Goal: Task Accomplishment & Management: Use online tool/utility

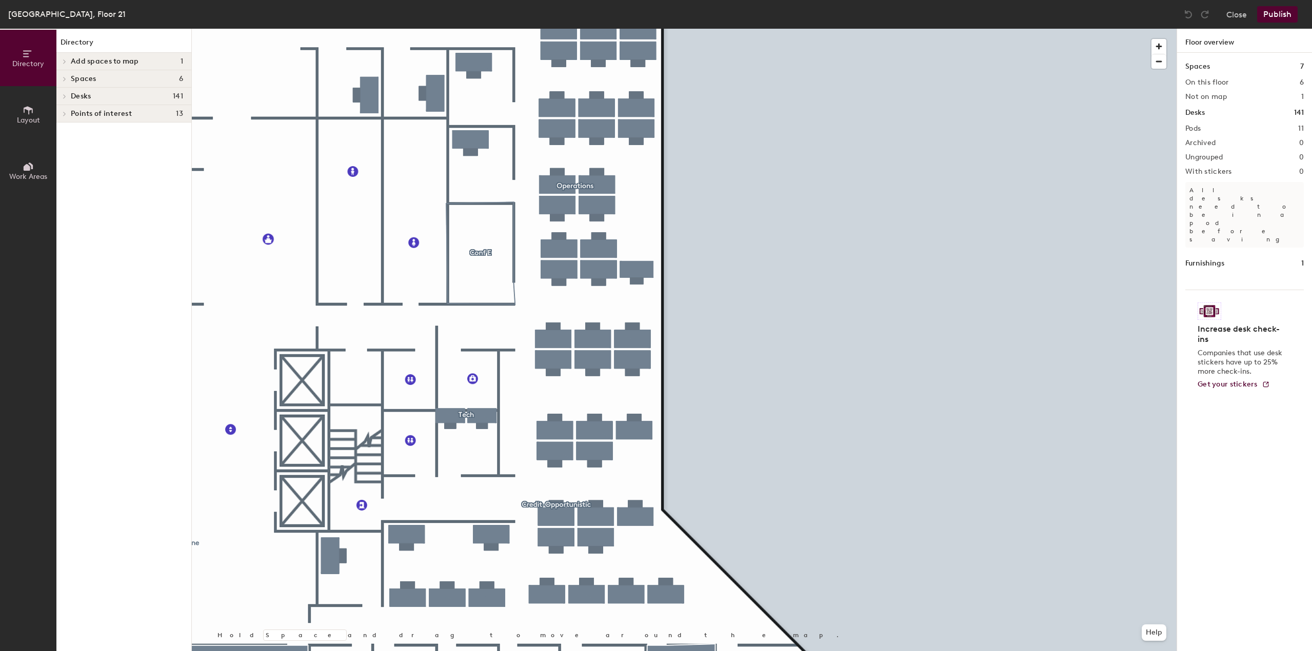
click at [645, 29] on div at bounding box center [684, 29] width 985 height 0
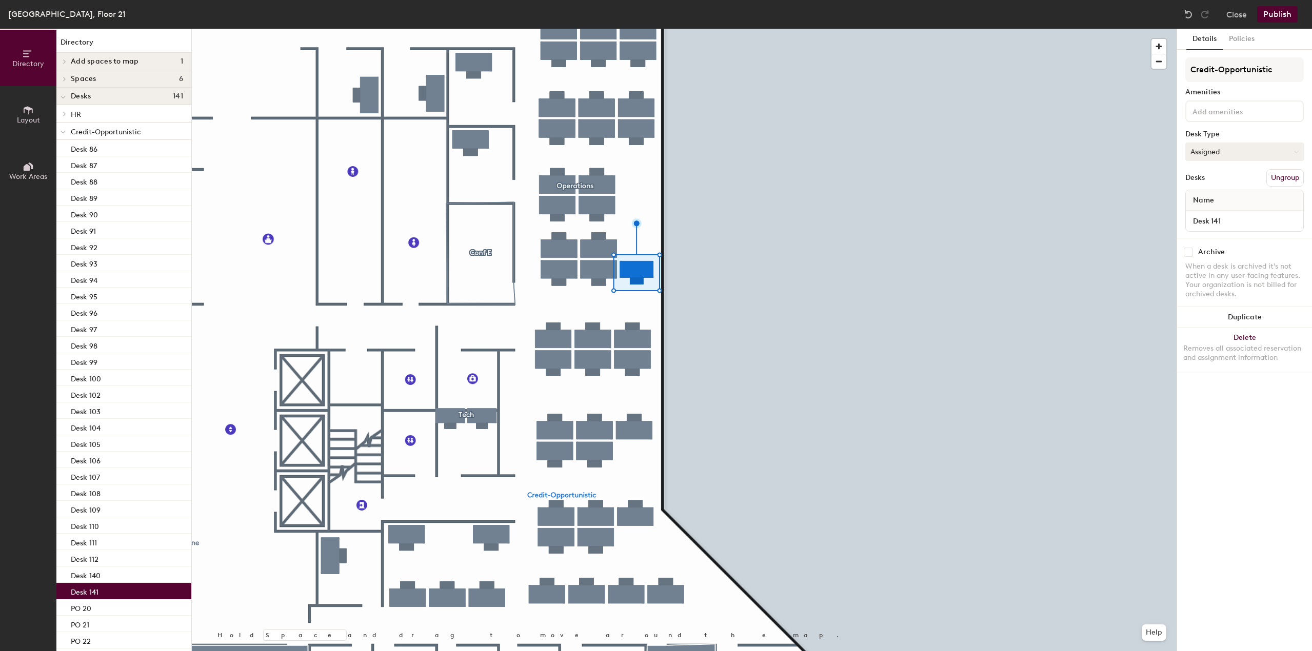
click at [1252, 153] on button "Assigned" at bounding box center [1244, 152] width 118 height 18
click at [1230, 215] on div "Hoteled" at bounding box center [1237, 214] width 103 height 15
click at [1281, 13] on button "Publish" at bounding box center [1277, 14] width 41 height 16
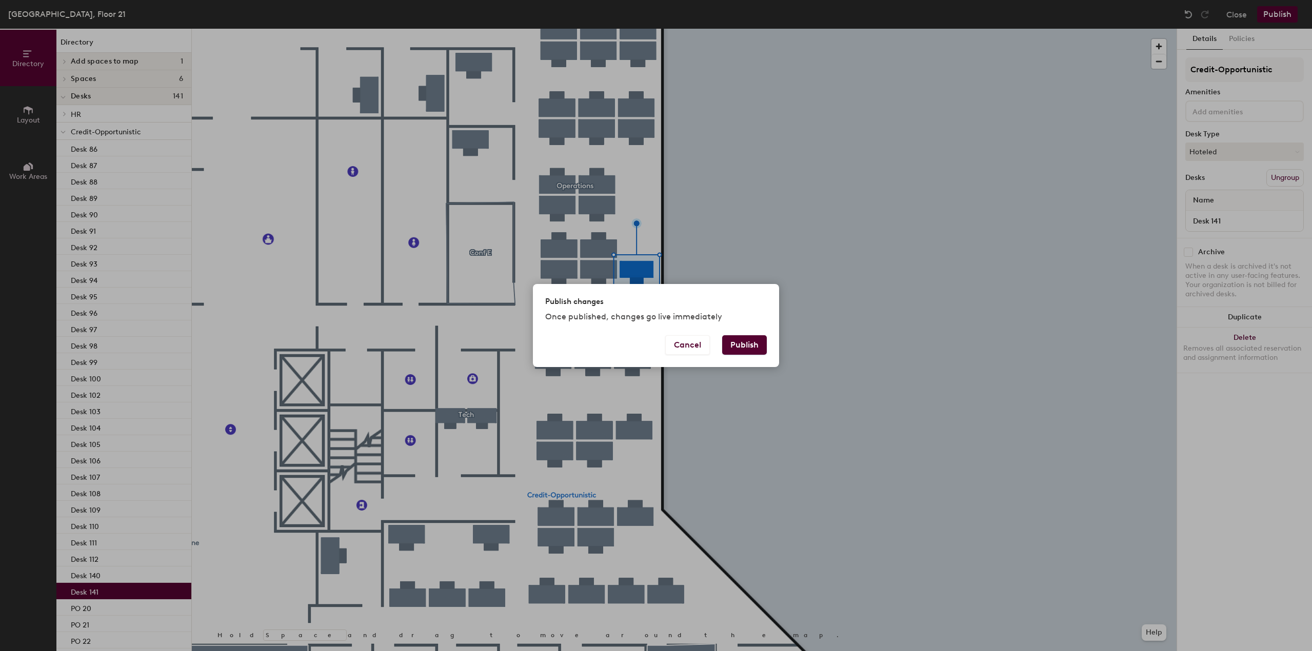
click at [742, 337] on button "Publish" at bounding box center [744, 344] width 45 height 19
